Goal: Information Seeking & Learning: Learn about a topic

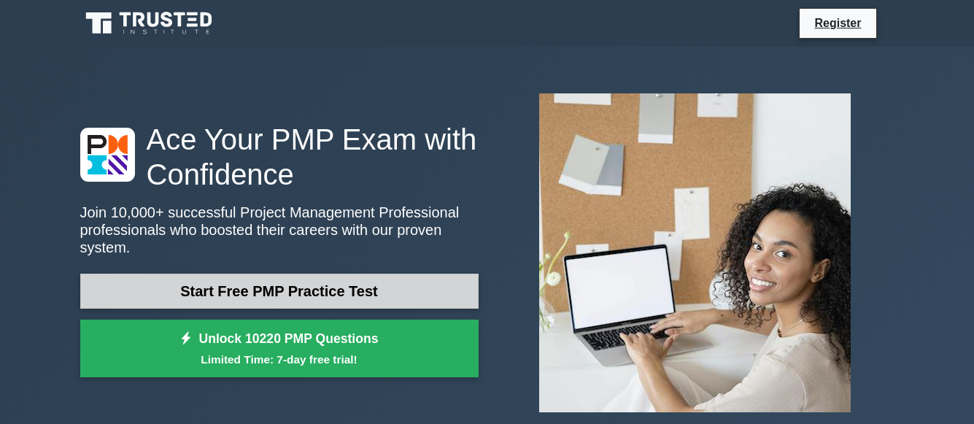
click at [383, 285] on link "Start Free PMP Practice Test" at bounding box center [279, 291] width 398 height 35
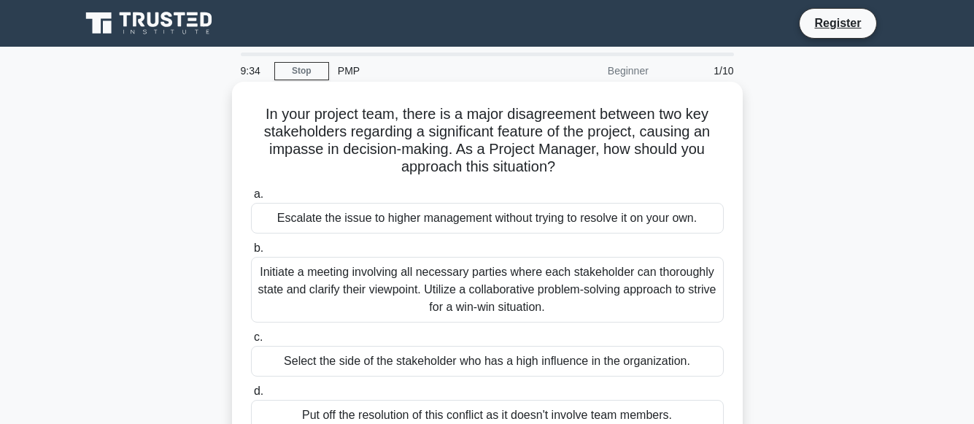
click at [261, 252] on span "b." at bounding box center [258, 247] width 9 height 12
click at [251, 252] on input "b. Initiate a meeting involving all necessary parties where each stakeholder ca…" at bounding box center [251, 248] width 0 height 9
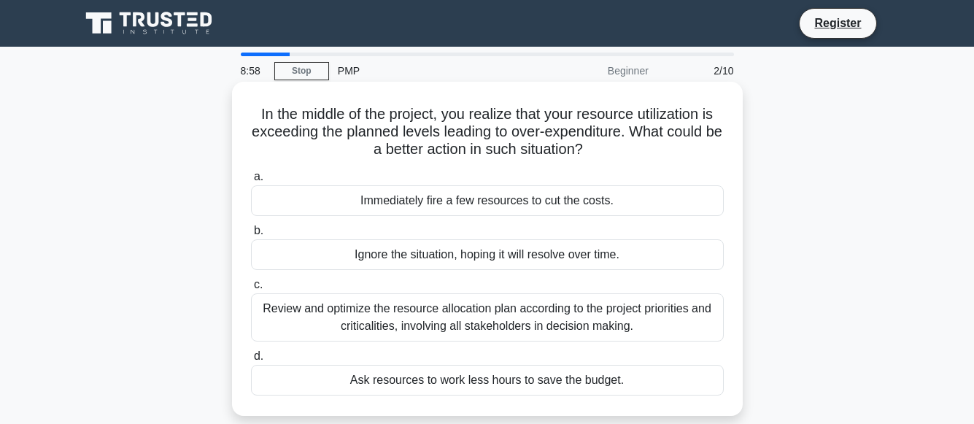
click at [411, 317] on div "Review and optimize the resource allocation plan according to the project prior…" at bounding box center [487, 317] width 473 height 48
click at [251, 290] on input "c. Review and optimize the resource allocation plan according to the project pr…" at bounding box center [251, 284] width 0 height 9
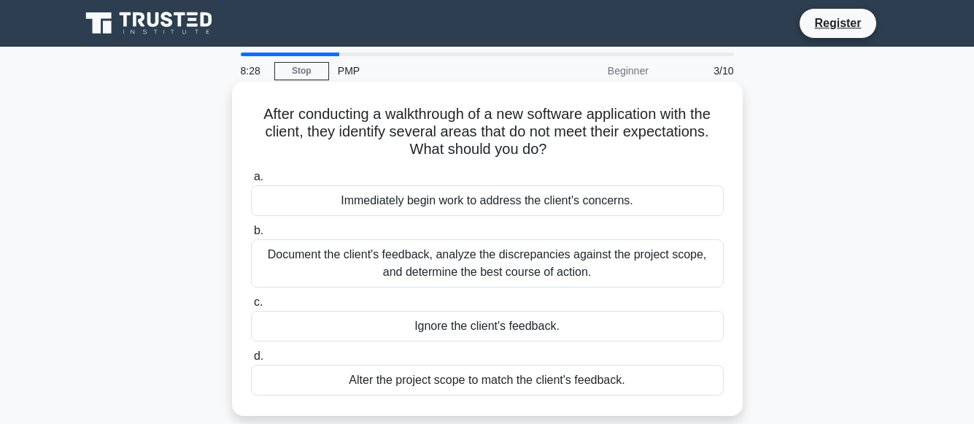
click at [546, 264] on div "Document the client's feedback, analyze the discrepancies against the project s…" at bounding box center [487, 263] width 473 height 48
click at [251, 236] on input "b. Document the client's feedback, analyze the discrepancies against the projec…" at bounding box center [251, 230] width 0 height 9
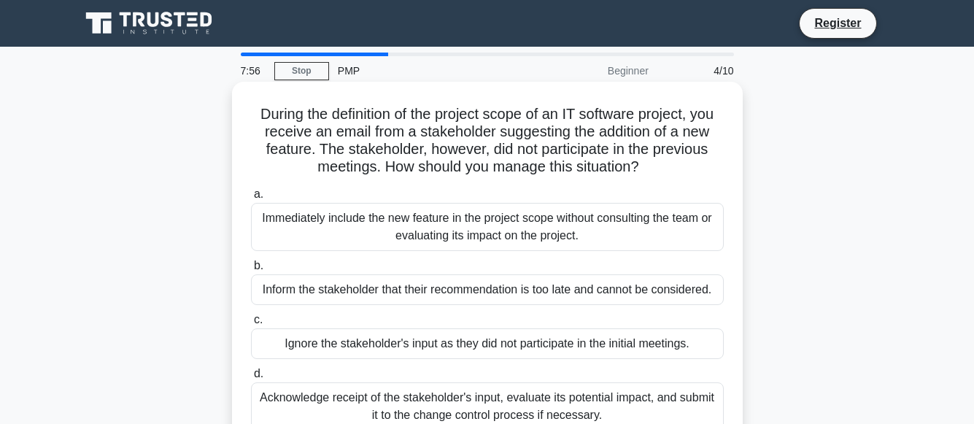
scroll to position [73, 0]
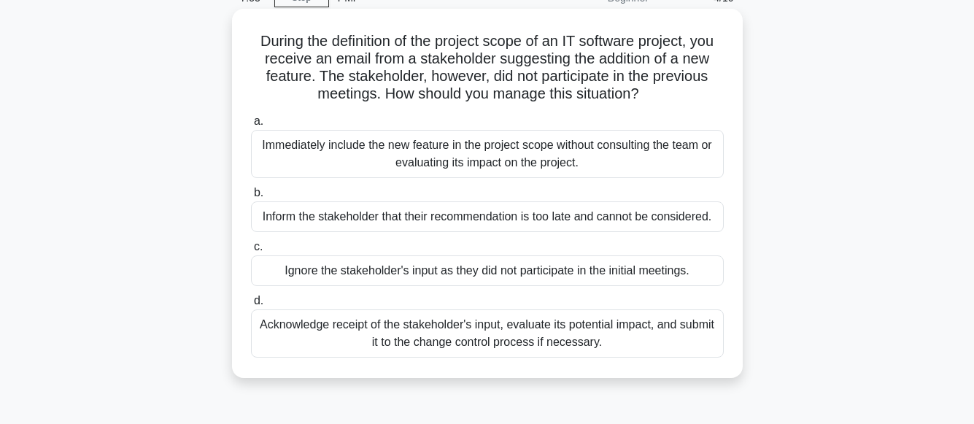
click at [490, 330] on div "Acknowledge receipt of the stakeholder's input, evaluate its potential impact, …" at bounding box center [487, 333] width 473 height 48
click at [251, 306] on input "d. Acknowledge receipt of the stakeholder's input, evaluate its potential impac…" at bounding box center [251, 300] width 0 height 9
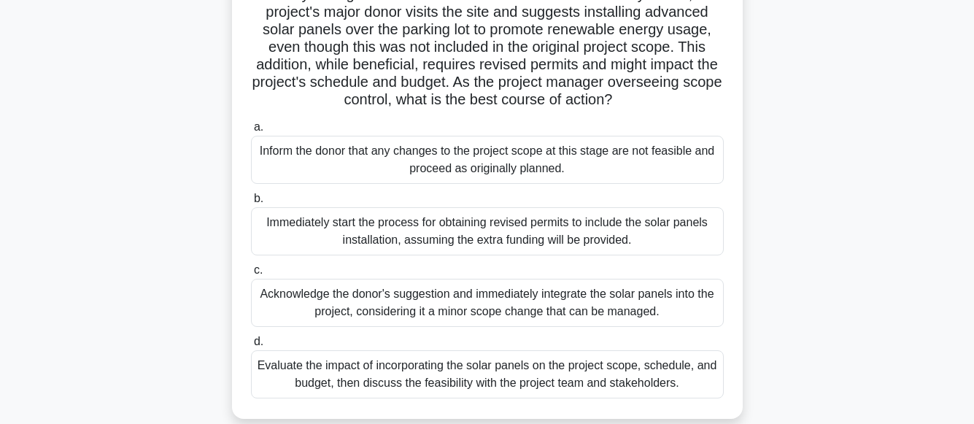
scroll to position [146, 0]
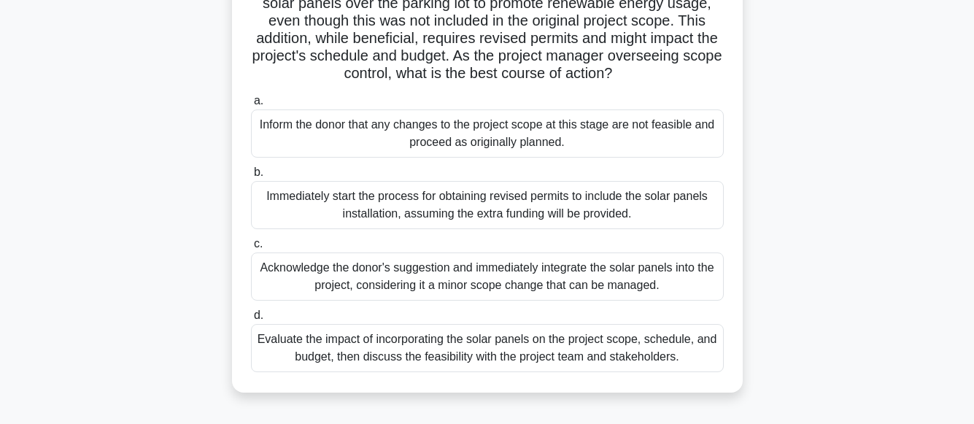
click at [519, 361] on div "Evaluate the impact of incorporating the solar panels on the project scope, sch…" at bounding box center [487, 348] width 473 height 48
click at [251, 320] on input "d. Evaluate the impact of incorporating the solar panels on the project scope, …" at bounding box center [251, 315] width 0 height 9
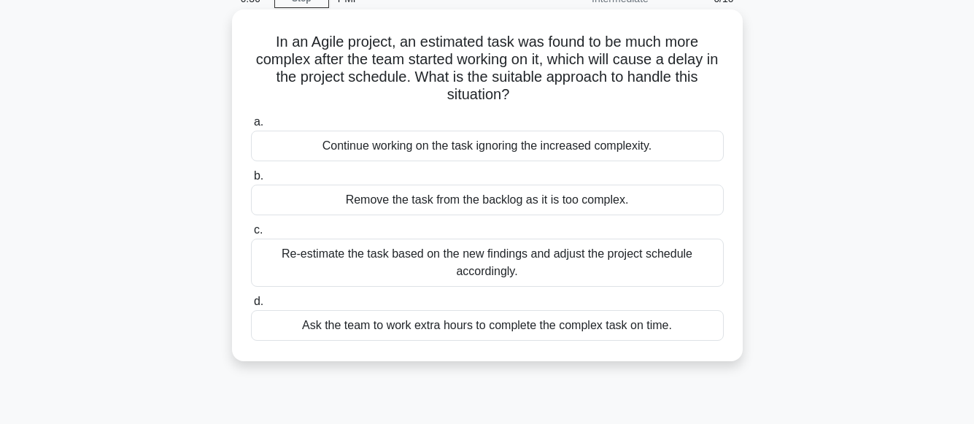
scroll to position [73, 0]
click at [498, 267] on div "Re-estimate the task based on the new findings and adjust the project schedule …" at bounding box center [487, 262] width 473 height 48
click at [251, 234] on input "c. Re-estimate the task based on the new findings and adjust the project schedu…" at bounding box center [251, 229] width 0 height 9
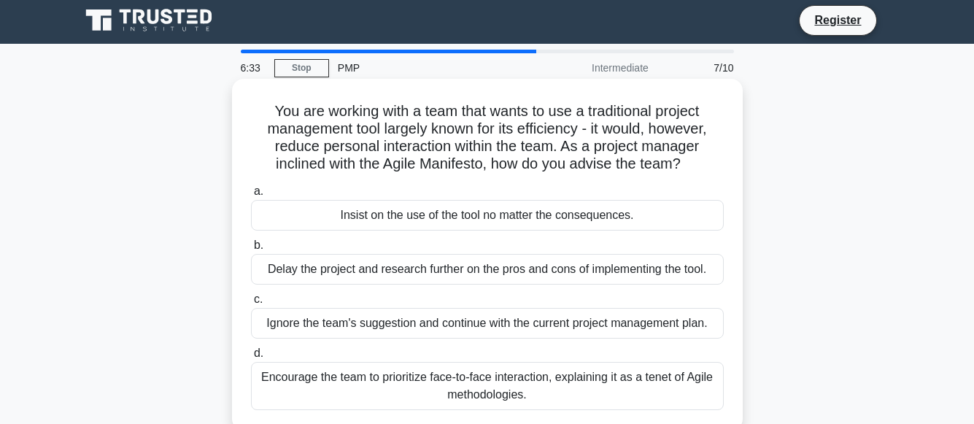
scroll to position [0, 0]
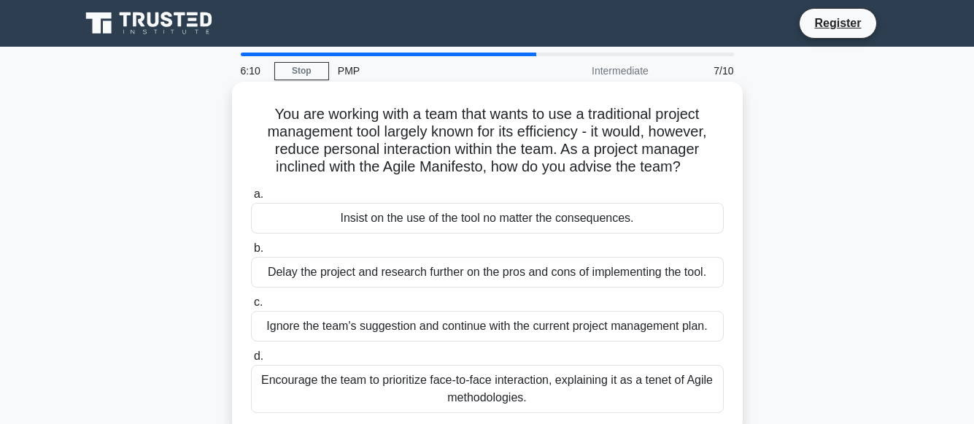
click at [581, 391] on div "Encourage the team to prioritize face-to-face interaction, explaining it as a t…" at bounding box center [487, 389] width 473 height 48
click at [251, 361] on input "d. Encourage the team to prioritize face-to-face interaction, explaining it as …" at bounding box center [251, 356] width 0 height 9
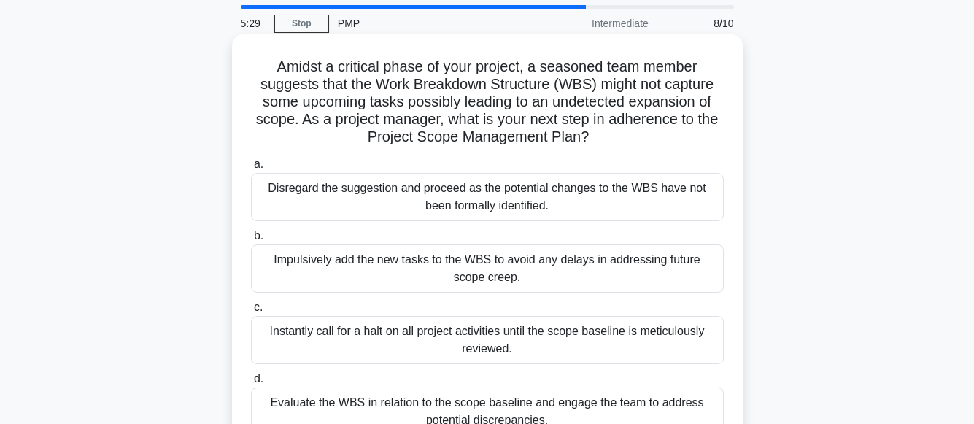
scroll to position [73, 0]
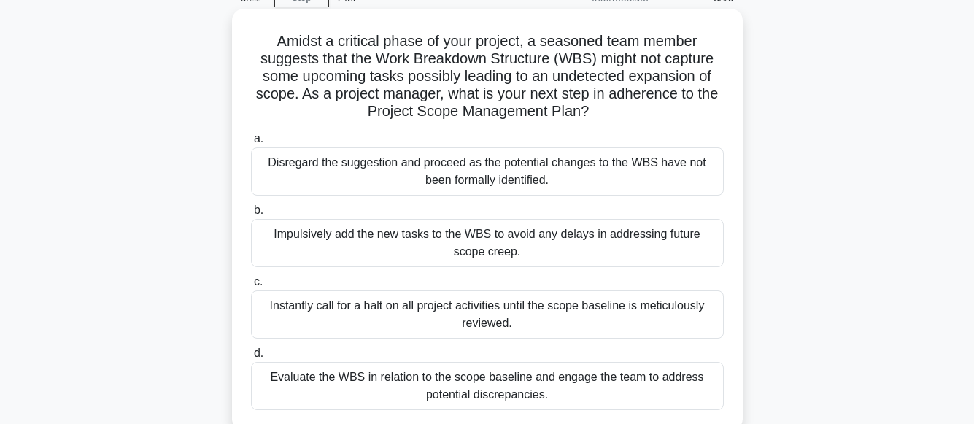
click at [543, 390] on div "Evaluate the WBS in relation to the scope baseline and engage the team to addre…" at bounding box center [487, 386] width 473 height 48
click at [251, 358] on input "d. Evaluate the WBS in relation to the scope baseline and engage the team to ad…" at bounding box center [251, 353] width 0 height 9
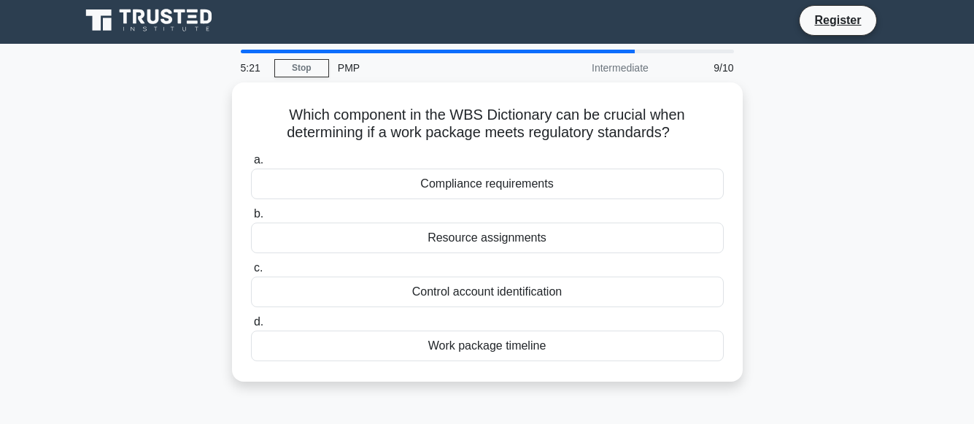
scroll to position [0, 0]
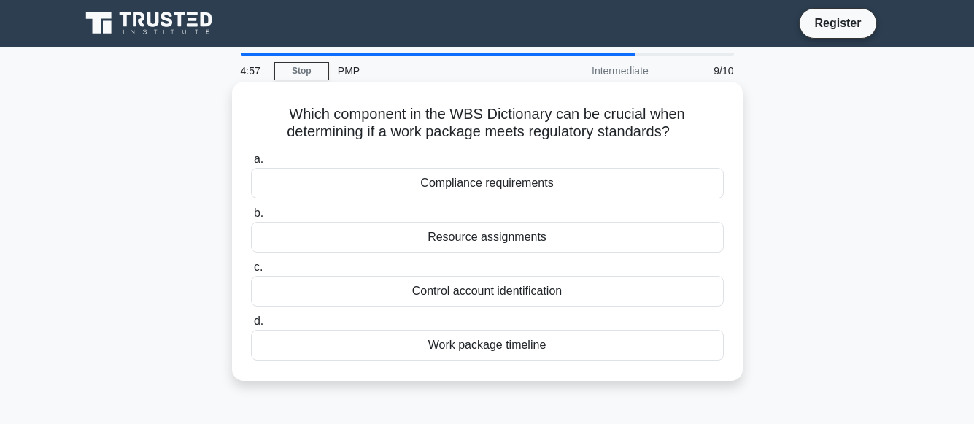
click at [507, 186] on div "Compliance requirements" at bounding box center [487, 183] width 473 height 31
click at [251, 164] on input "a. Compliance requirements" at bounding box center [251, 159] width 0 height 9
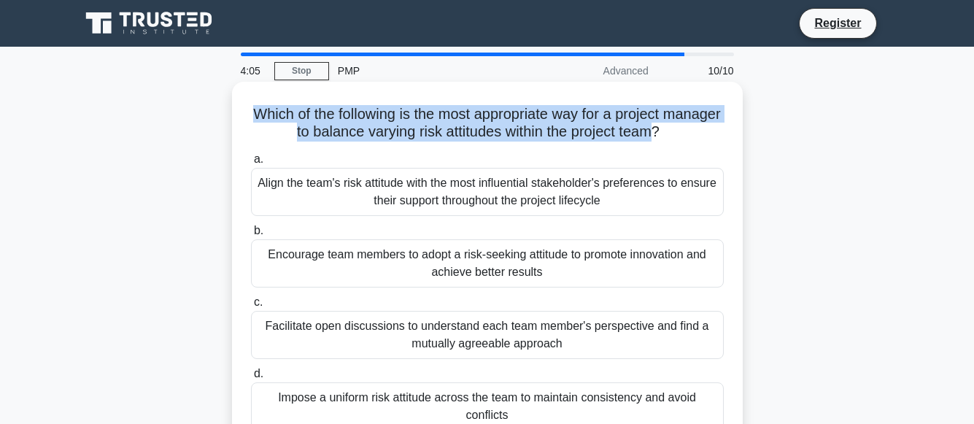
drag, startPoint x: 339, startPoint y: 128, endPoint x: 689, endPoint y: 141, distance: 349.7
click at [689, 141] on h5 "Which of the following is the most appropriate way for a project manager to bal…" at bounding box center [487, 123] width 476 height 36
copy h5 "Which of the following is the most appropriate way for a project manager to bal…"
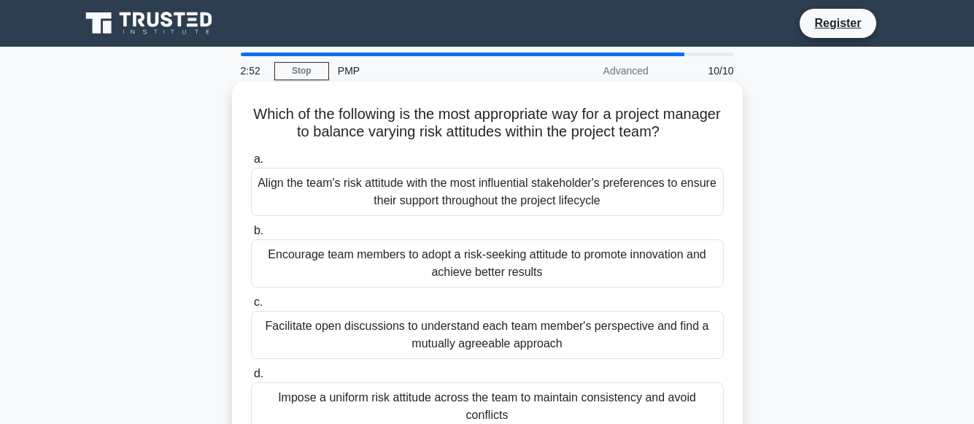
click at [527, 201] on div "Align the team's risk attitude with the most influential stakeholder's preferen…" at bounding box center [487, 192] width 473 height 48
click at [251, 164] on input "a. Align the team's risk attitude with the most influential stakeholder's prefe…" at bounding box center [251, 159] width 0 height 9
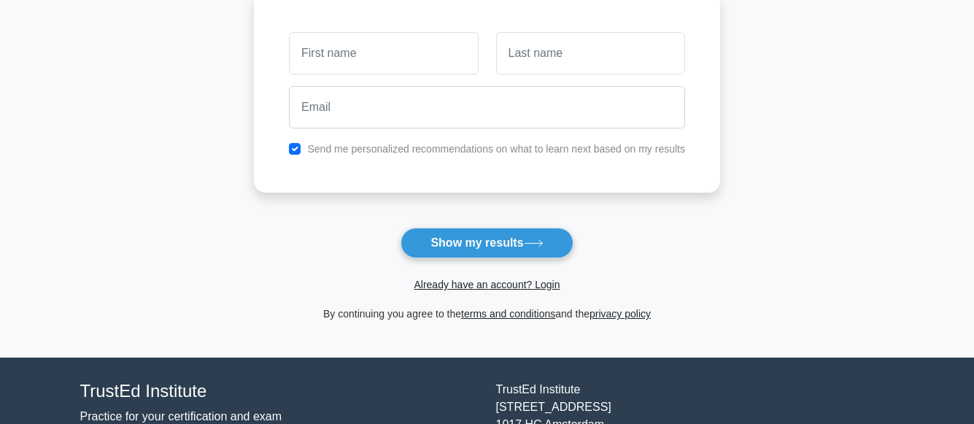
scroll to position [219, 0]
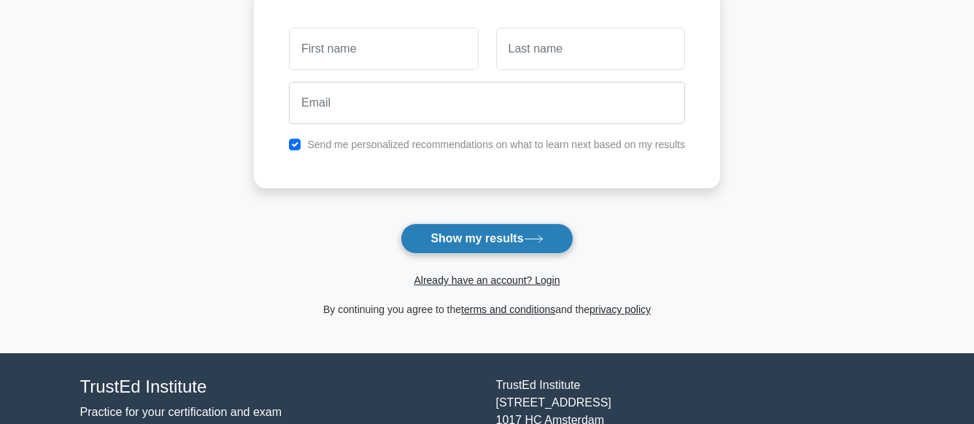
click at [507, 236] on button "Show my results" at bounding box center [486, 238] width 172 height 31
